Goal: Task Accomplishment & Management: Complete application form

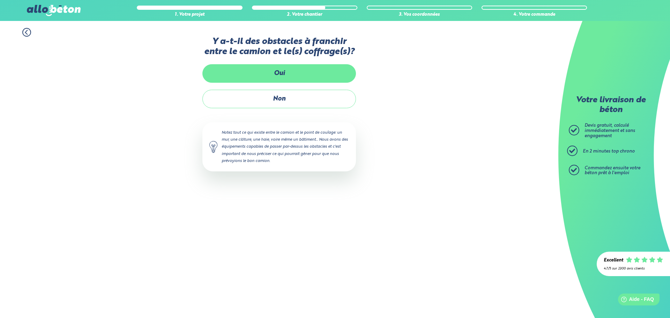
click at [282, 75] on label "Oui" at bounding box center [278, 73] width 153 height 18
click at [0, 0] on input "Oui" at bounding box center [0, 0] width 0 height 0
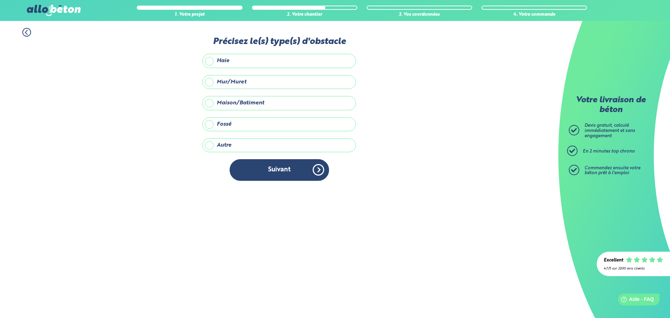
click at [235, 146] on label "Autre" at bounding box center [278, 145] width 153 height 14
click at [0, 0] on input "Autre" at bounding box center [0, 0] width 0 height 0
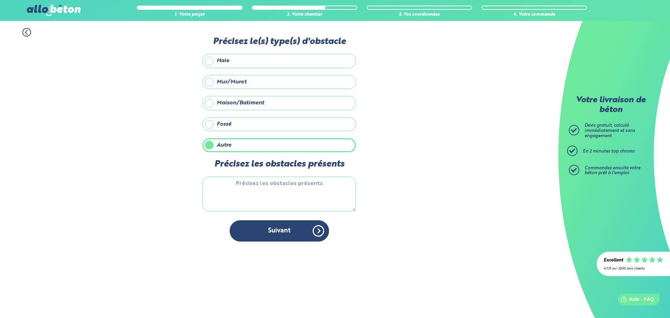
click at [260, 177] on textarea "Précisez les obstacles présents" at bounding box center [278, 194] width 153 height 35
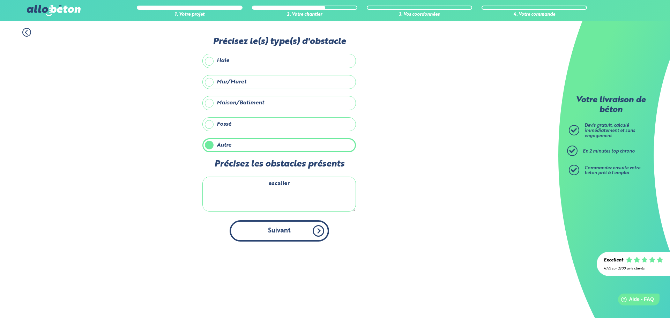
type textarea "escalier"
click at [302, 238] on button "Suivant" at bounding box center [279, 230] width 99 height 21
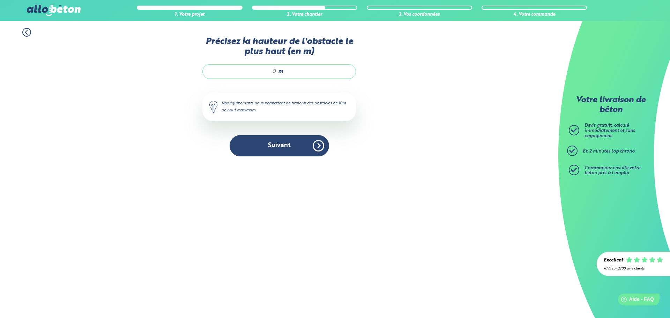
click at [271, 76] on div "m" at bounding box center [278, 71] width 153 height 15
click at [279, 72] on span "m" at bounding box center [280, 71] width 5 height 6
type input "1"
click at [271, 145] on button "Suivant" at bounding box center [279, 145] width 99 height 21
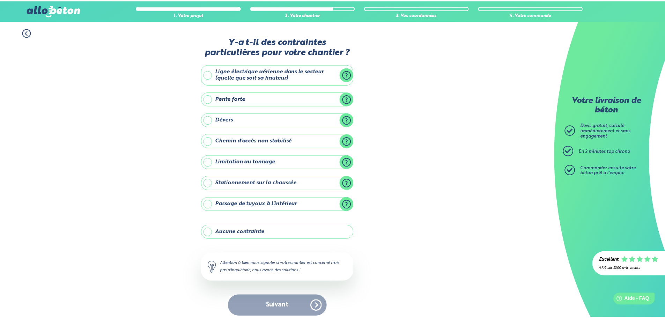
scroll to position [6, 0]
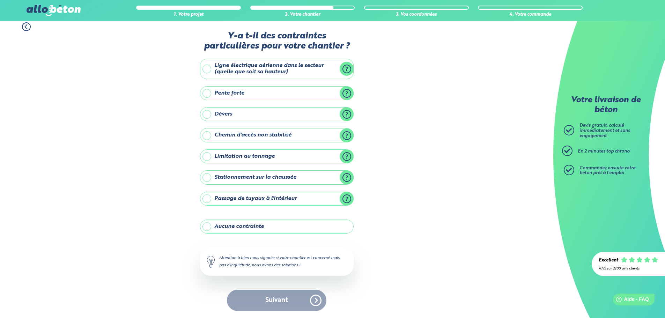
click at [271, 70] on label "Ligne électrique aérienne dans le secteur (quelle que soit sa hauteur)" at bounding box center [276, 69] width 153 height 21
click at [0, 0] on input "Ligne électrique aérienne dans le secteur (quelle que soit sa hauteur)" at bounding box center [0, 0] width 0 height 0
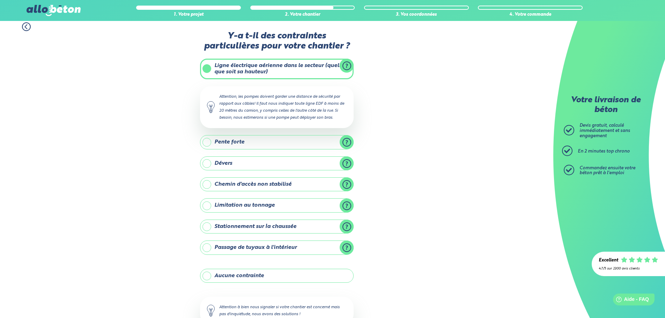
click at [268, 76] on label "Ligne électrique aérienne dans le secteur (quelle que soit sa hauteur)" at bounding box center [276, 69] width 153 height 21
click at [0, 0] on input "Ligne électrique aérienne dans le secteur (quelle que soit sa hauteur)" at bounding box center [0, 0] width 0 height 0
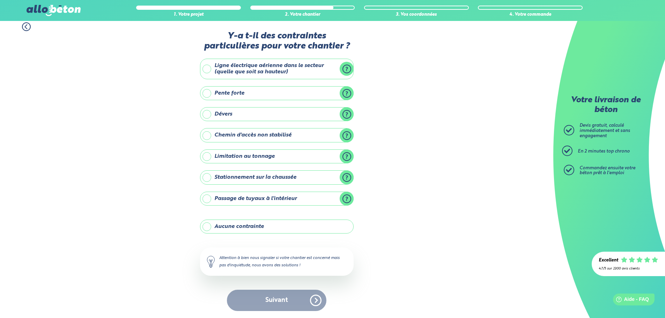
click at [280, 224] on label "Aucune contrainte" at bounding box center [276, 226] width 153 height 14
click at [0, 0] on input "Aucune contrainte" at bounding box center [0, 0] width 0 height 0
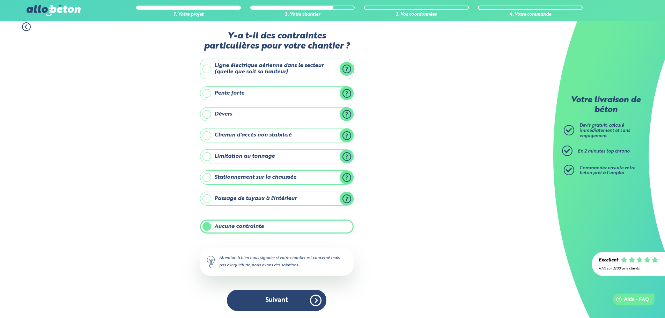
drag, startPoint x: 277, startPoint y: 301, endPoint x: 328, endPoint y: 294, distance: 51.5
click at [277, 301] on button "Suivant" at bounding box center [276, 300] width 99 height 21
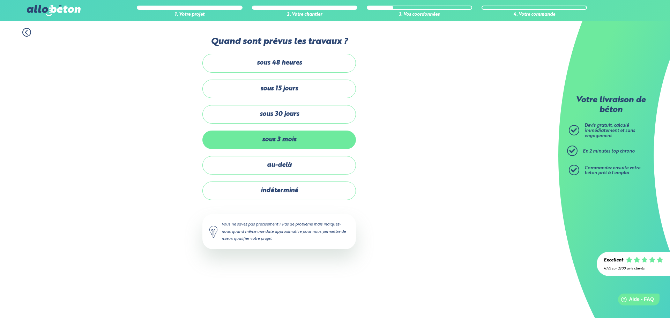
click at [296, 139] on label "sous 3 mois" at bounding box center [278, 139] width 153 height 18
click at [0, 0] on input "sous 3 mois" at bounding box center [0, 0] width 0 height 0
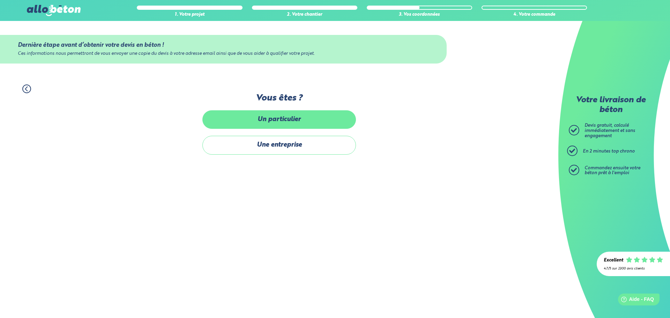
click at [310, 118] on label "Un particulier" at bounding box center [278, 119] width 153 height 18
click at [0, 0] on input "Un particulier" at bounding box center [0, 0] width 0 height 0
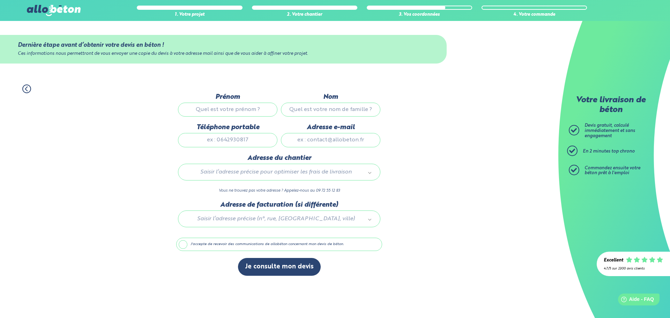
click at [249, 113] on input "Prénom" at bounding box center [227, 110] width 99 height 14
type input "fabien"
type input "champel"
type input "0678387770"
type input "[EMAIL_ADDRESS][DOMAIN_NAME]"
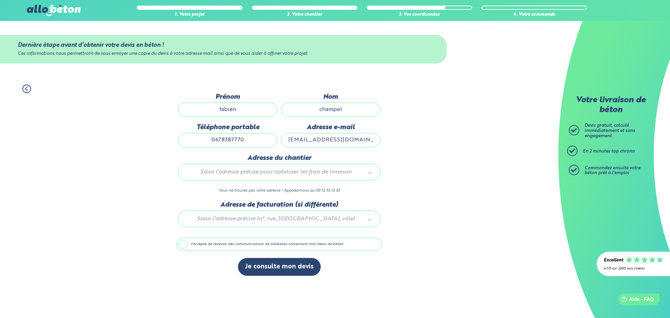
type input "[STREET_ADDRESS]"
click at [296, 267] on button "Je consulte mon devis" at bounding box center [279, 267] width 83 height 18
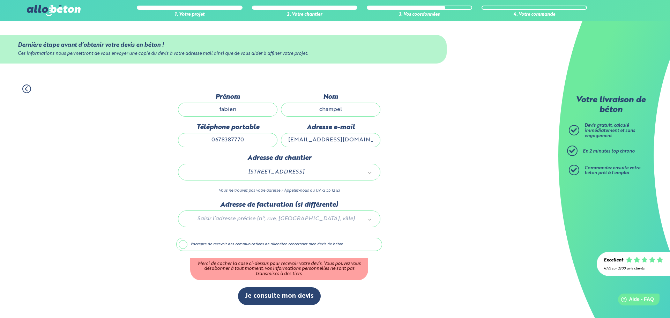
click at [204, 248] on label "J'accepte de recevoir des communications de allobéton concernant mon devis de b…" at bounding box center [279, 244] width 206 height 13
click at [0, 0] on input "J'accepte de recevoir des communications de allobéton concernant mon devis de b…" at bounding box center [0, 0] width 0 height 0
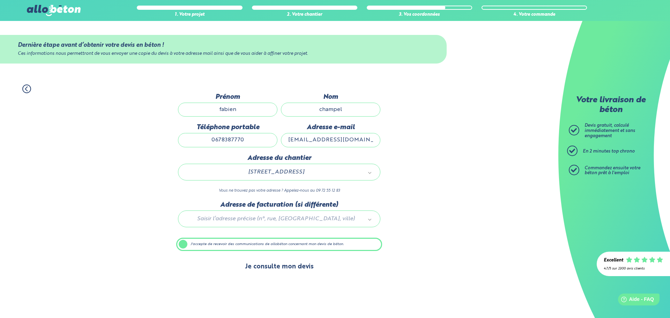
click at [274, 268] on button "Je consulte mon devis" at bounding box center [279, 267] width 83 height 18
